Goal: Find specific page/section: Find specific page/section

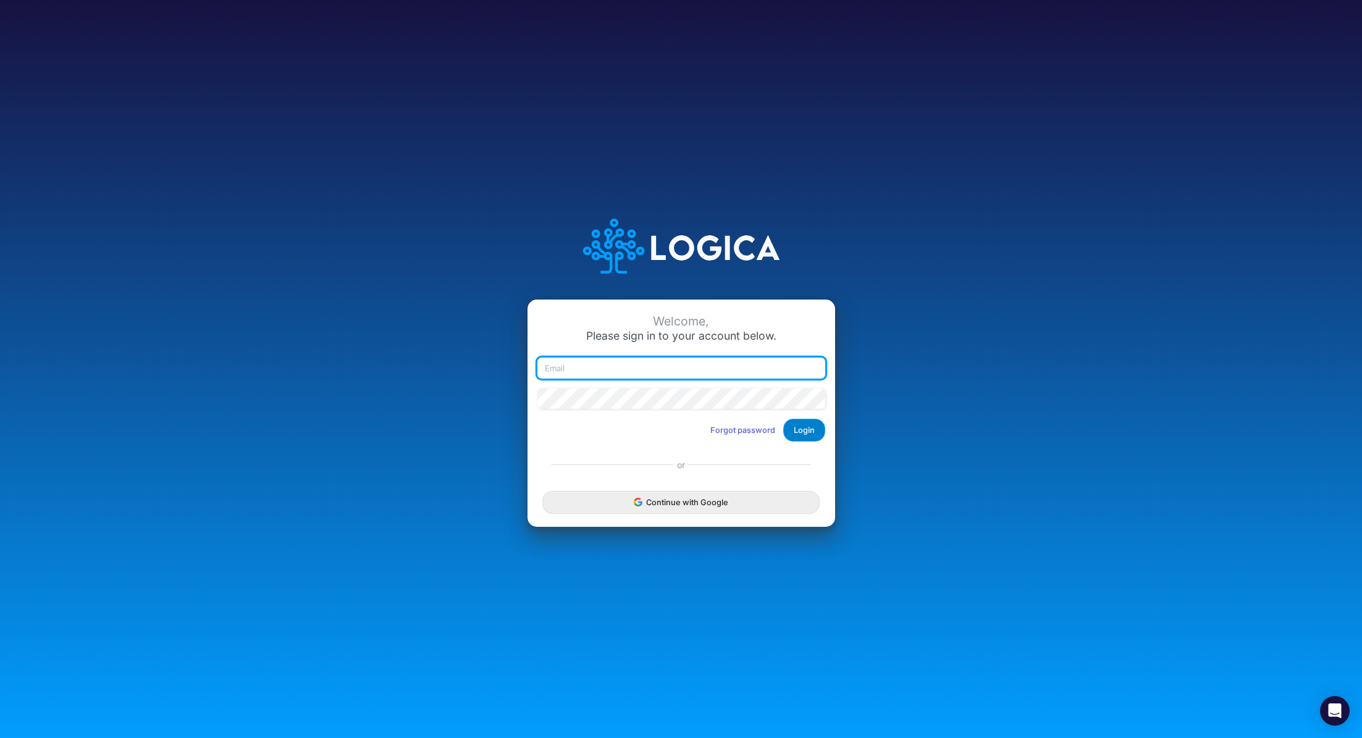
type input "renato.matsumoto@recargapay.com"
click at [803, 432] on button "Login" at bounding box center [804, 430] width 42 height 23
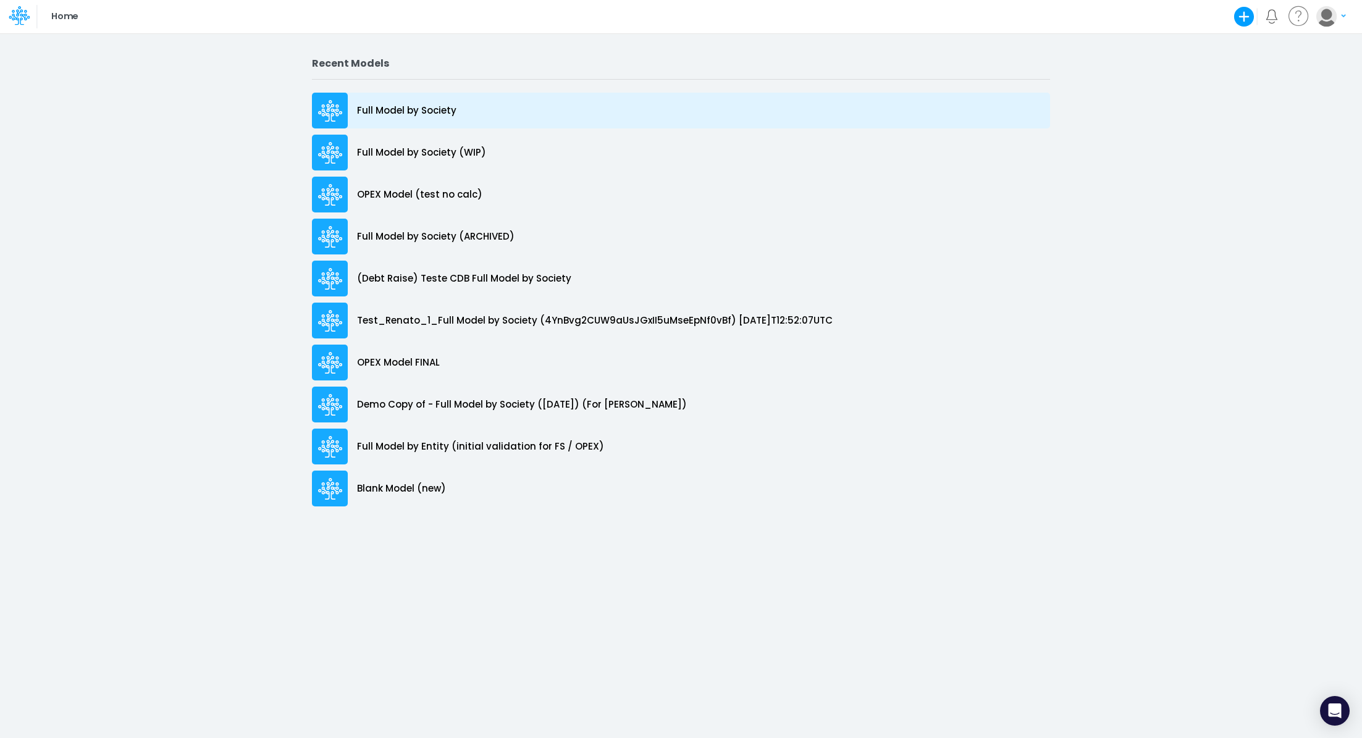
click at [371, 106] on p "Full Model by Society" at bounding box center [406, 111] width 99 height 14
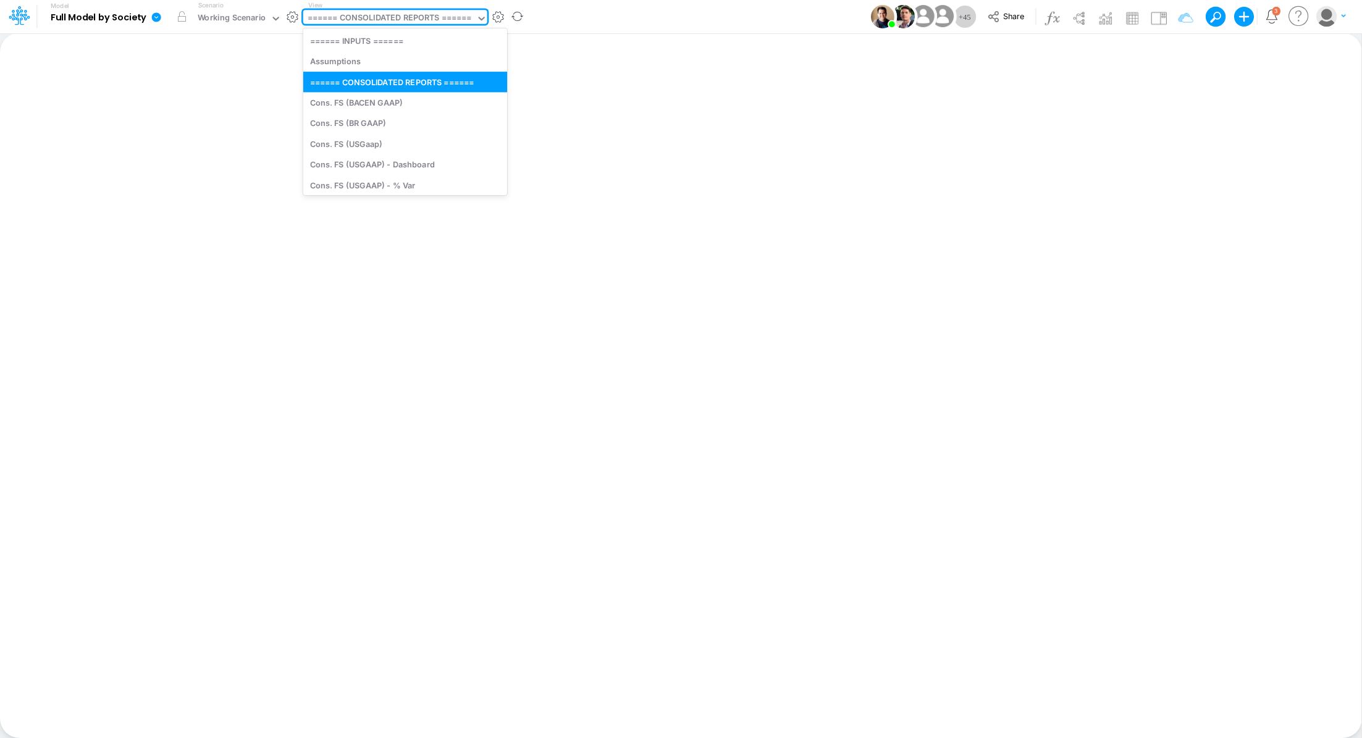
click at [391, 14] on div "====== CONSOLIDATED REPORTS ======" at bounding box center [390, 19] width 164 height 14
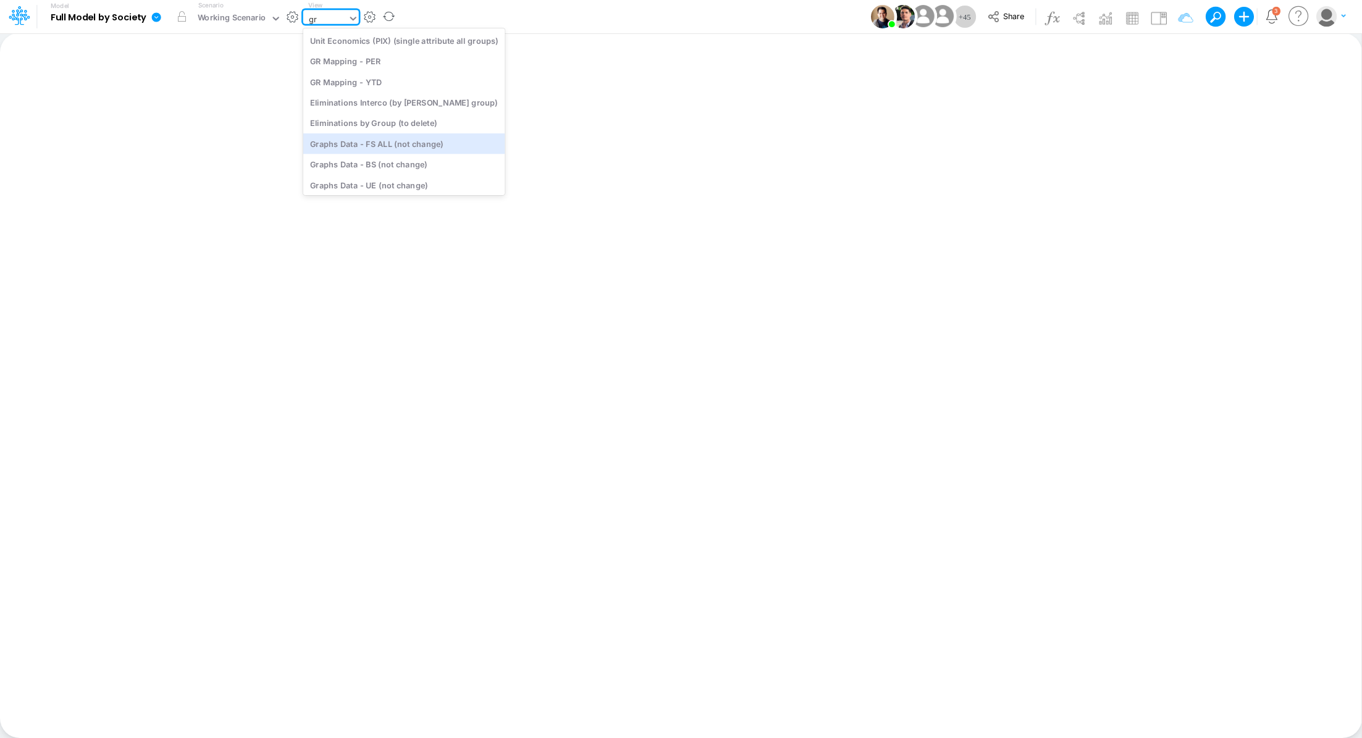
type input "g"
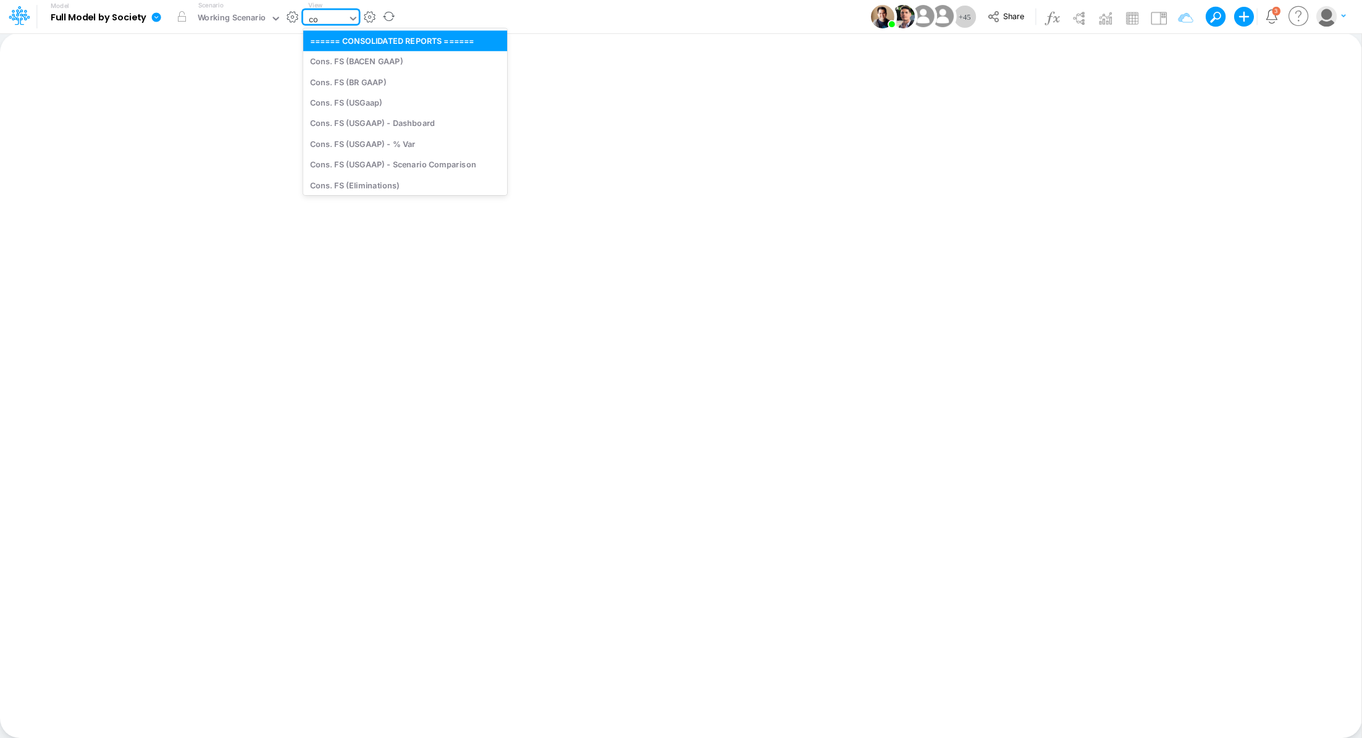
type input "con"
click at [337, 107] on div "Cons. FS (USGaap)" at bounding box center [404, 102] width 202 height 20
type input "Consolidated FS - USGAAP"
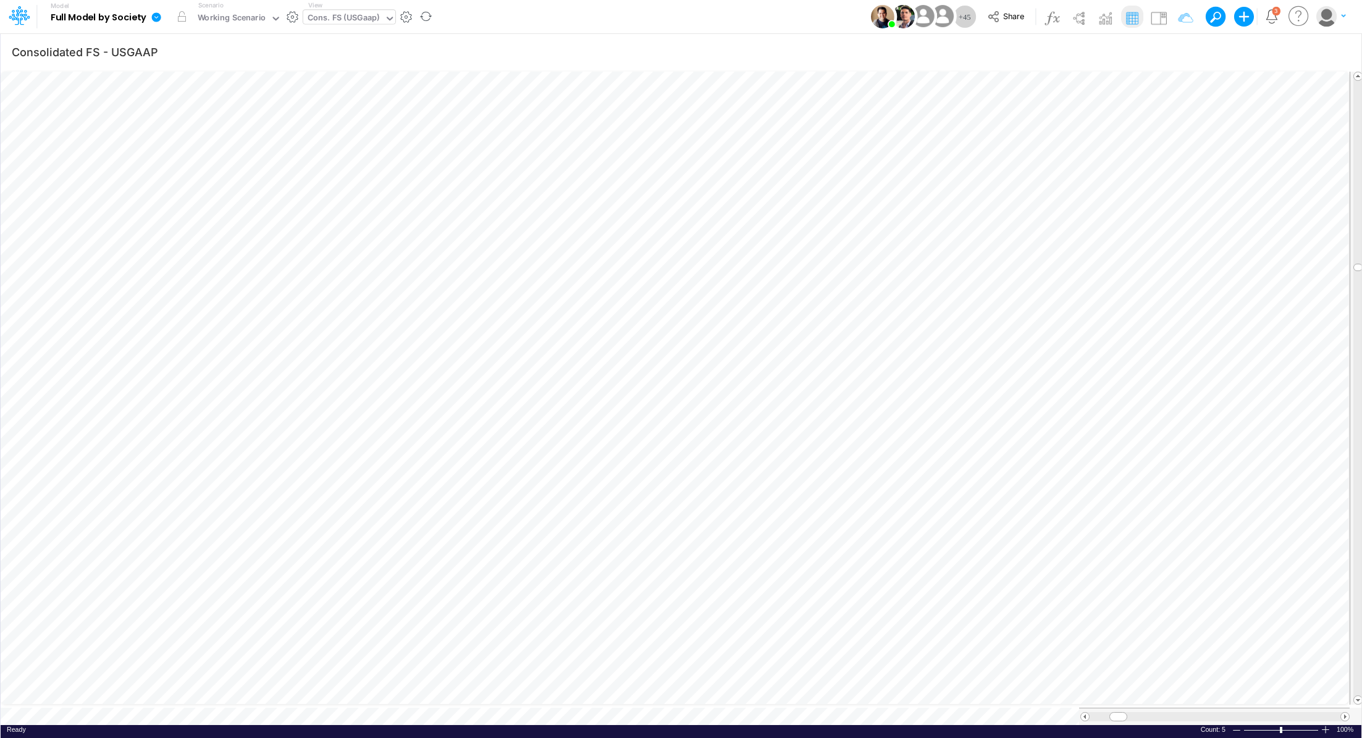
scroll to position [6, 1]
drag, startPoint x: 1115, startPoint y: 713, endPoint x: 1154, endPoint y: 715, distance: 38.4
click at [1154, 715] on div at bounding box center [1214, 716] width 270 height 17
